Goal: Find specific page/section: Find specific page/section

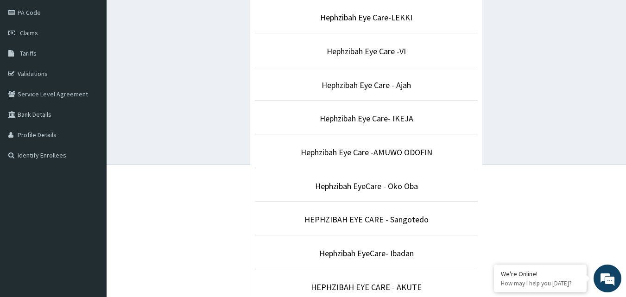
scroll to position [114, 0]
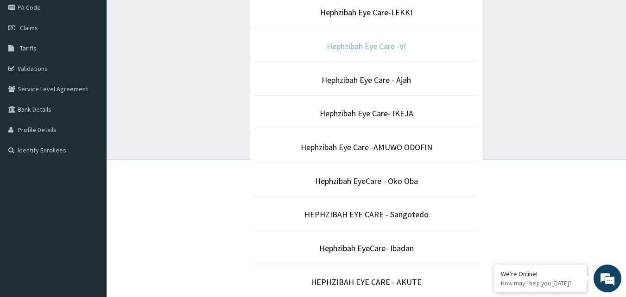
click at [367, 49] on link "Hephzibah Eye Care -VI" at bounding box center [366, 46] width 79 height 11
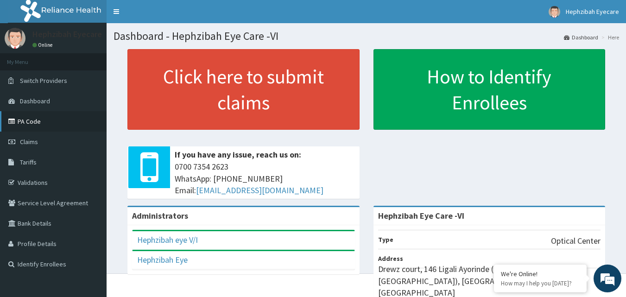
click at [27, 121] on link "PA Code" at bounding box center [53, 121] width 107 height 20
